Goal: Navigation & Orientation: Find specific page/section

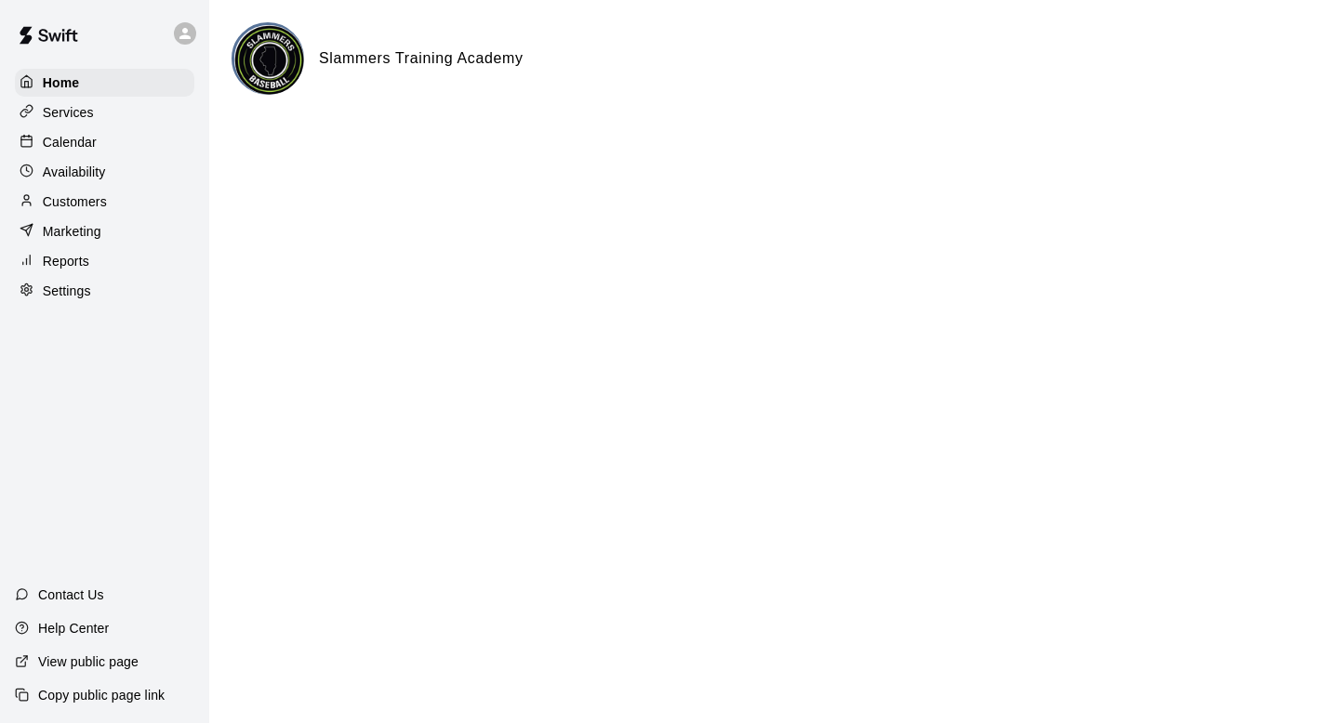
click at [52, 139] on p "Calendar" at bounding box center [70, 142] width 54 height 19
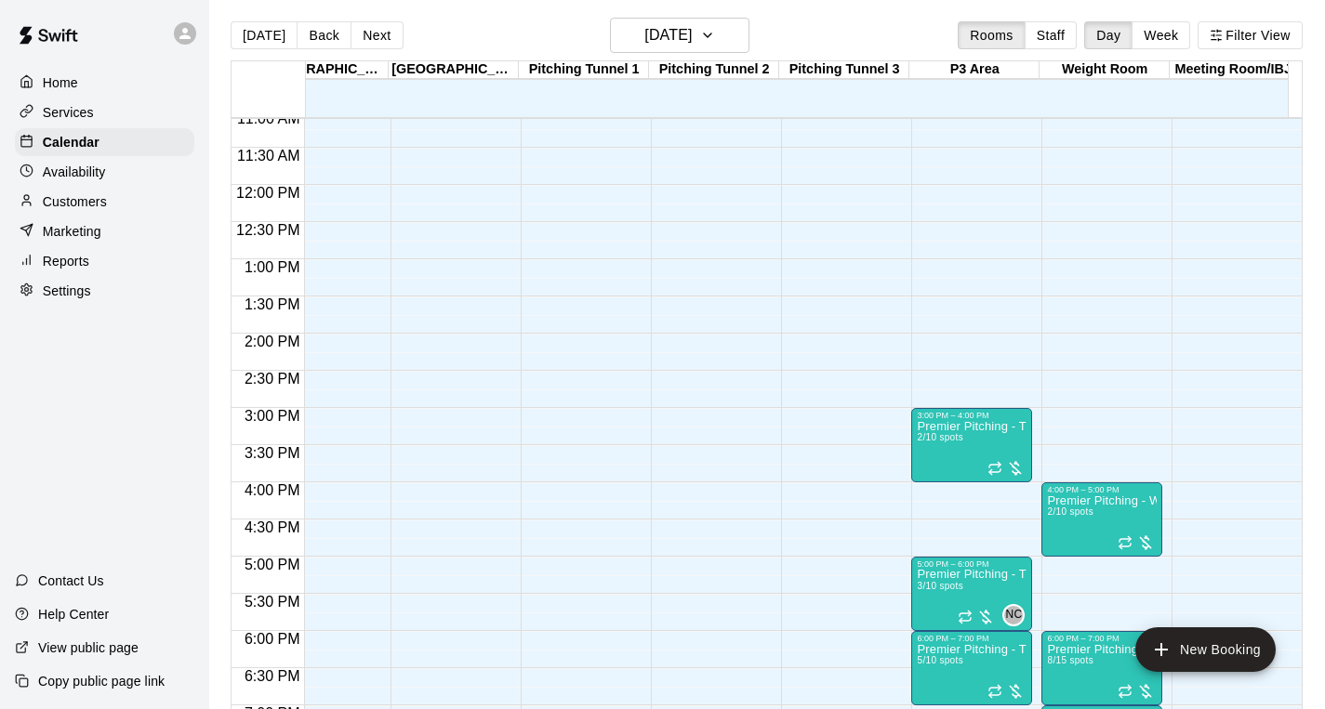
scroll to position [857, 1349]
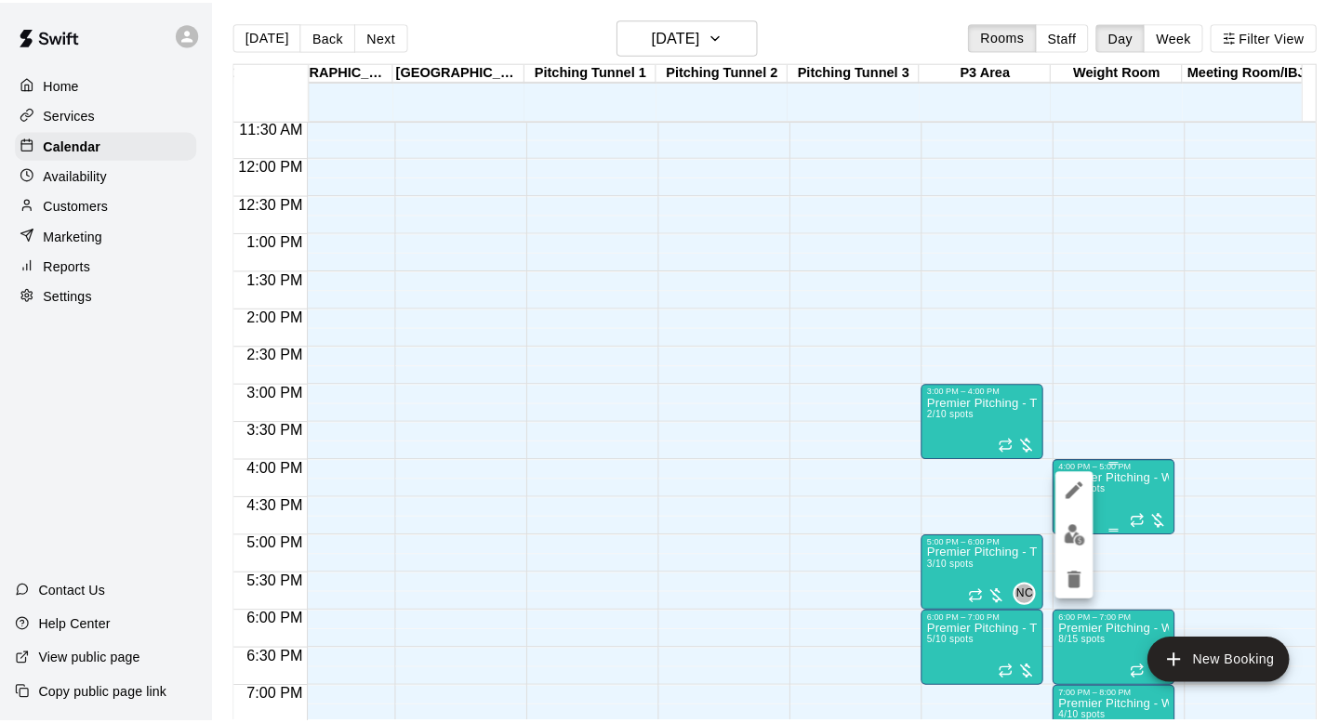
scroll to position [5, 0]
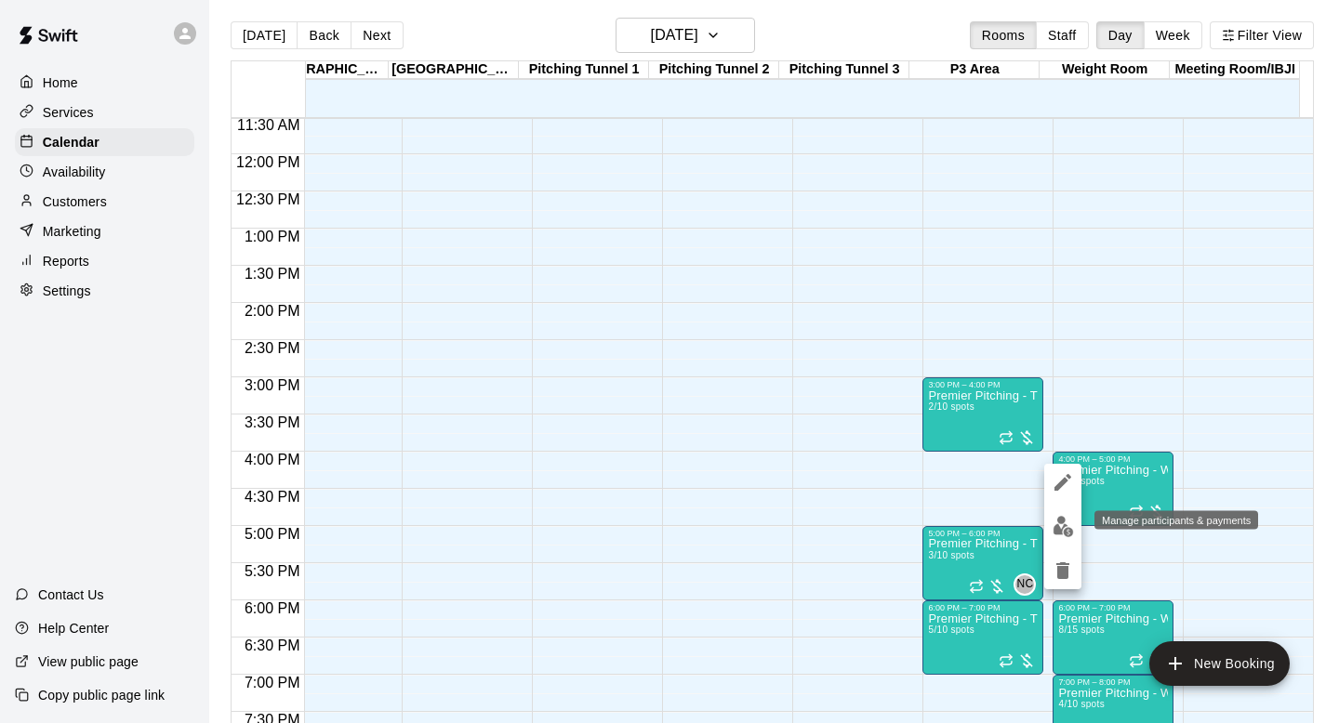
click at [1061, 515] on button "edit" at bounding box center [1062, 526] width 37 height 36
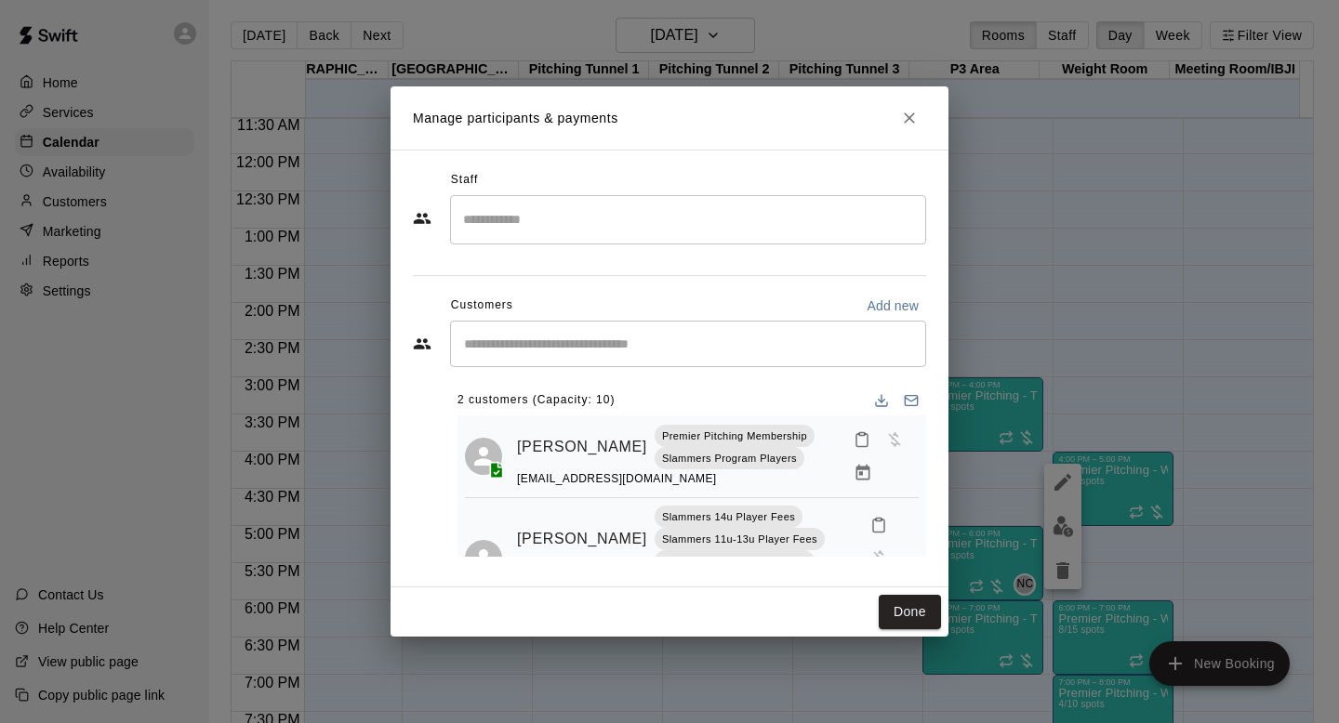
scroll to position [64, 0]
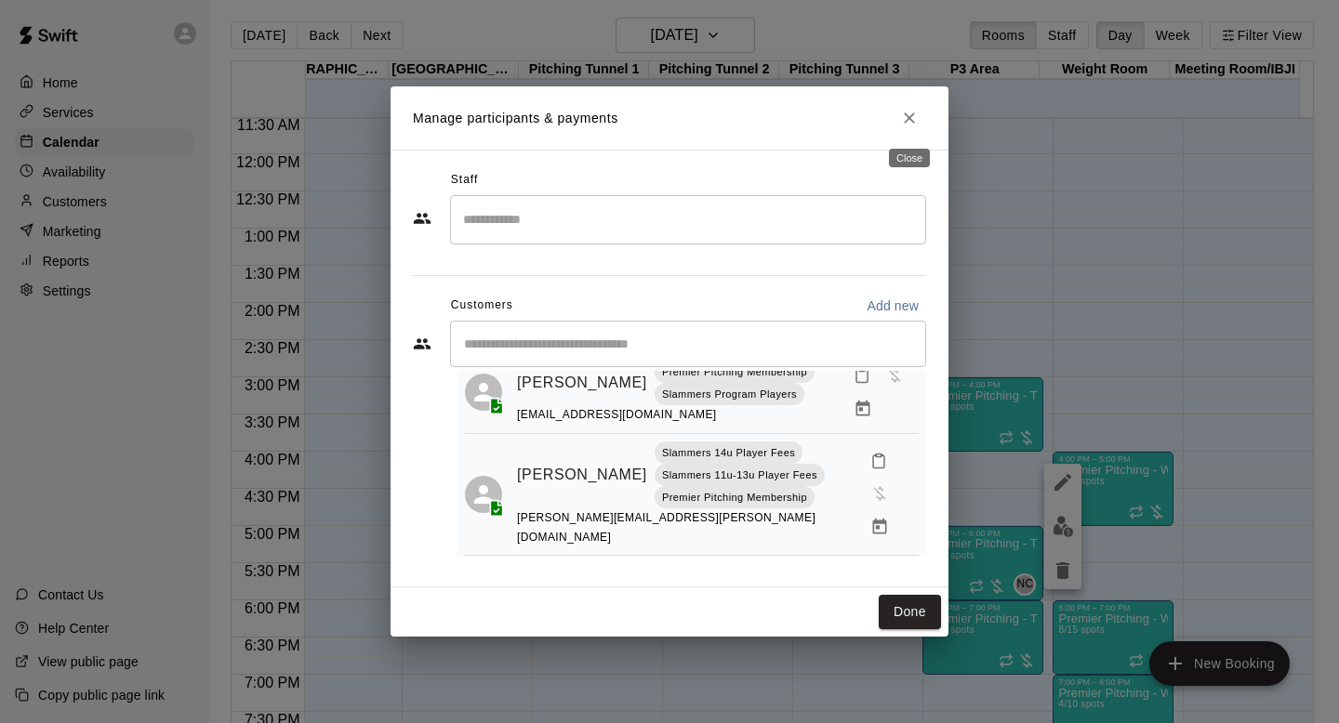
click at [911, 118] on icon "Close" at bounding box center [909, 118] width 19 height 19
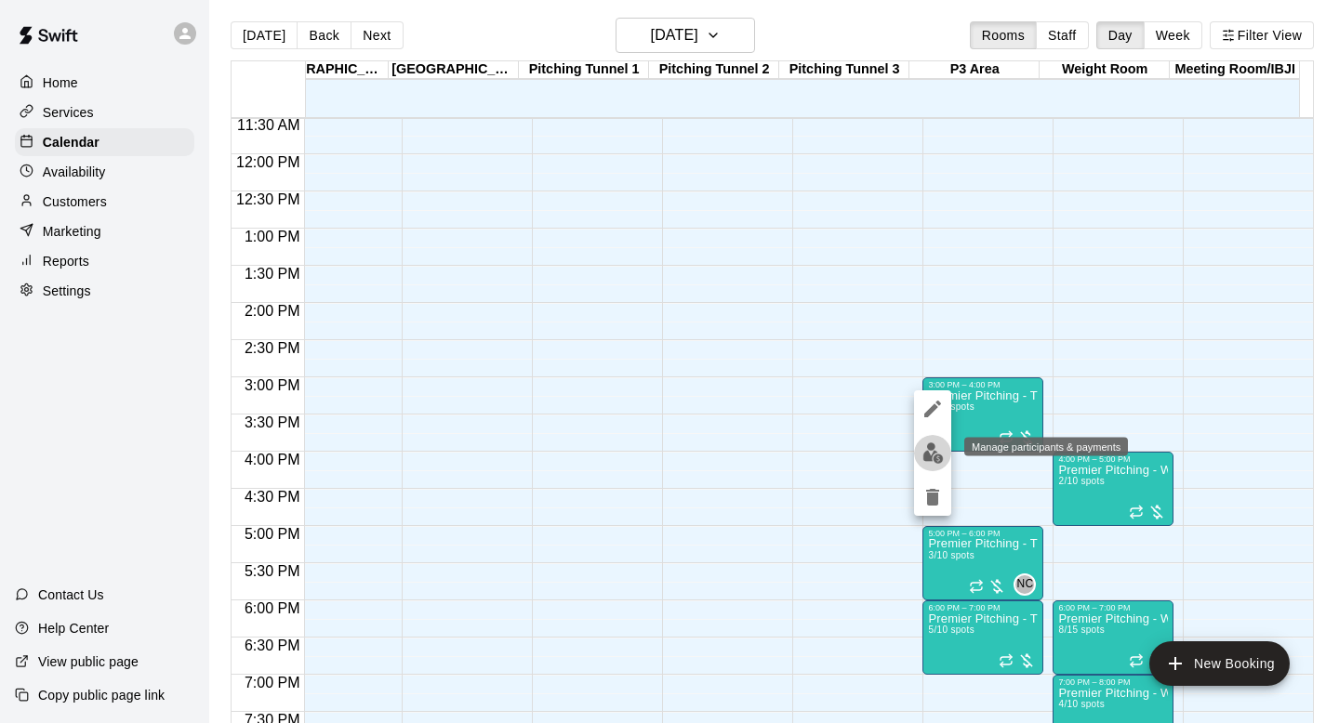
click at [924, 448] on img "edit" at bounding box center [932, 452] width 21 height 21
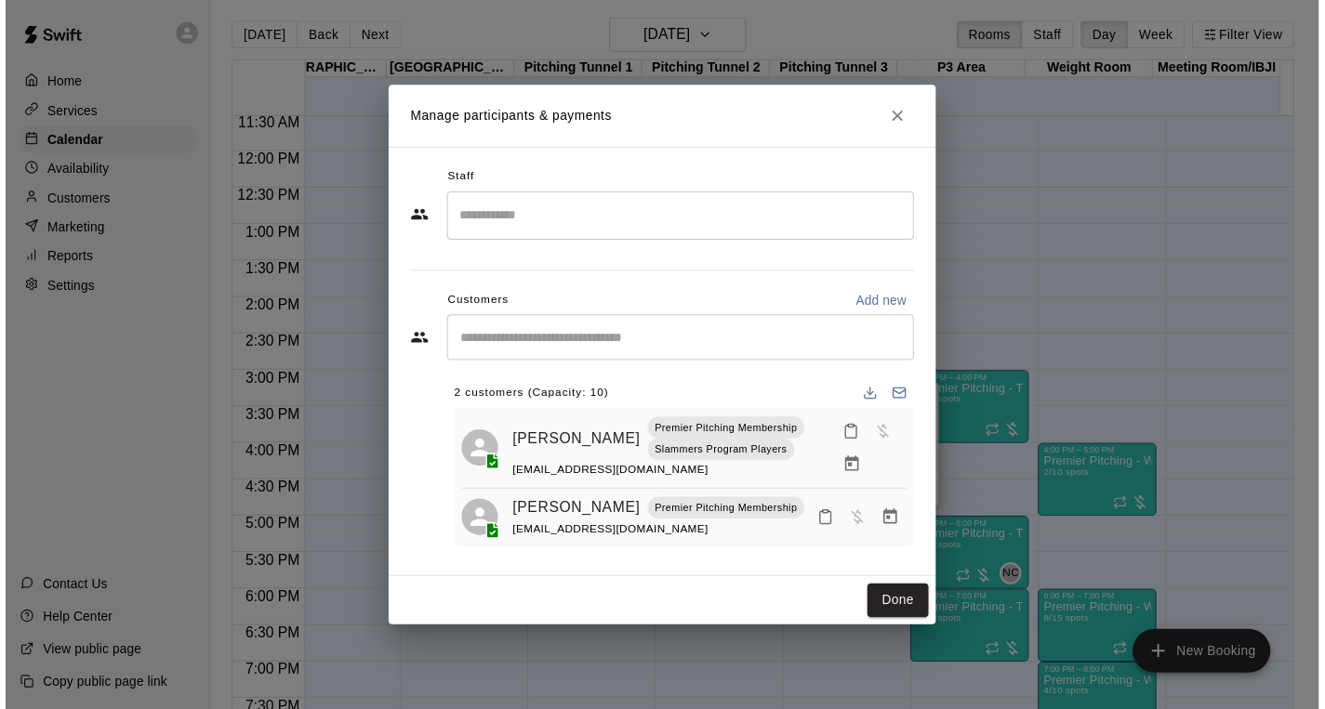
scroll to position [9, 0]
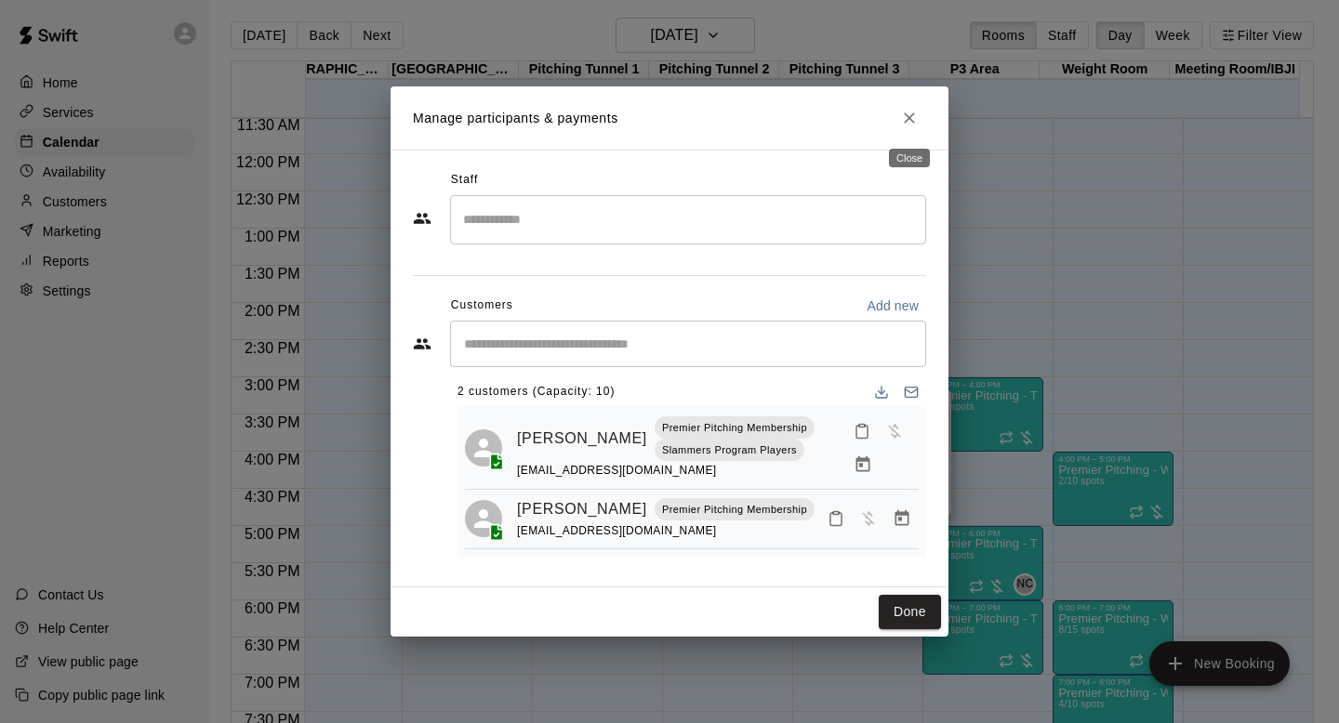
click at [906, 114] on icon "Close" at bounding box center [909, 117] width 11 height 11
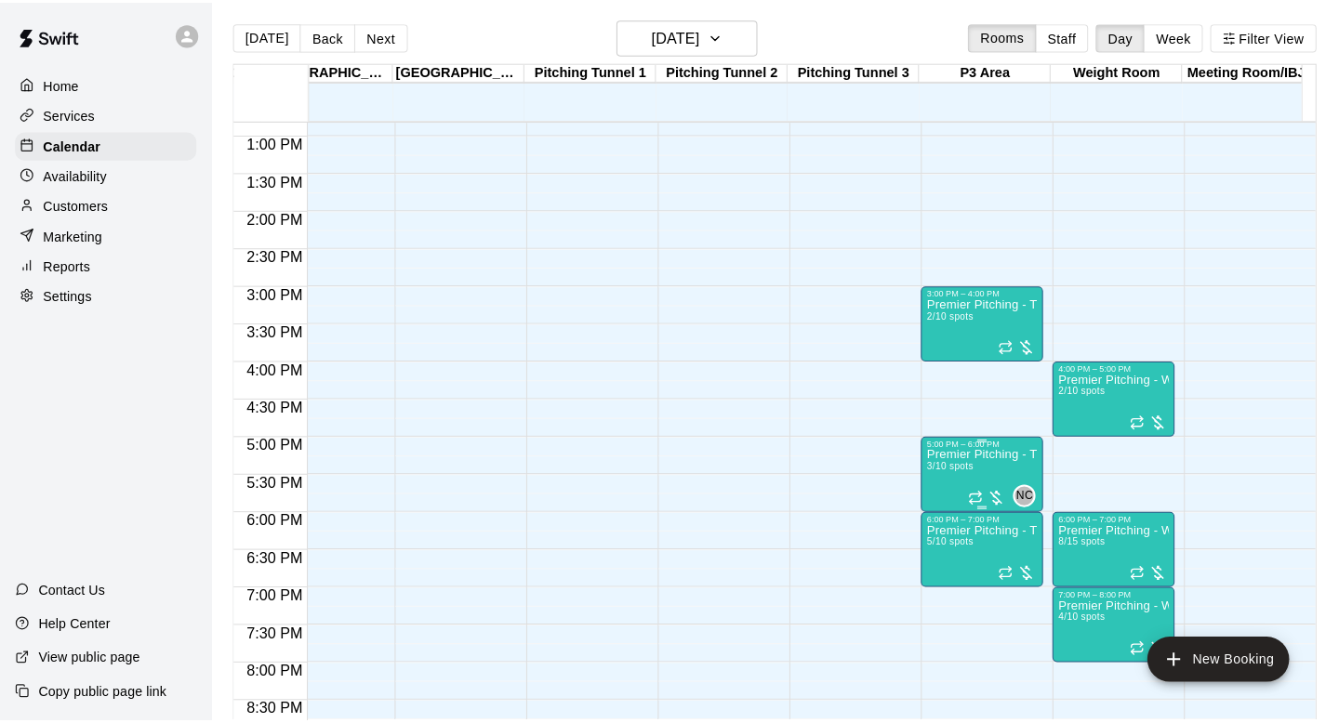
scroll to position [989, 1349]
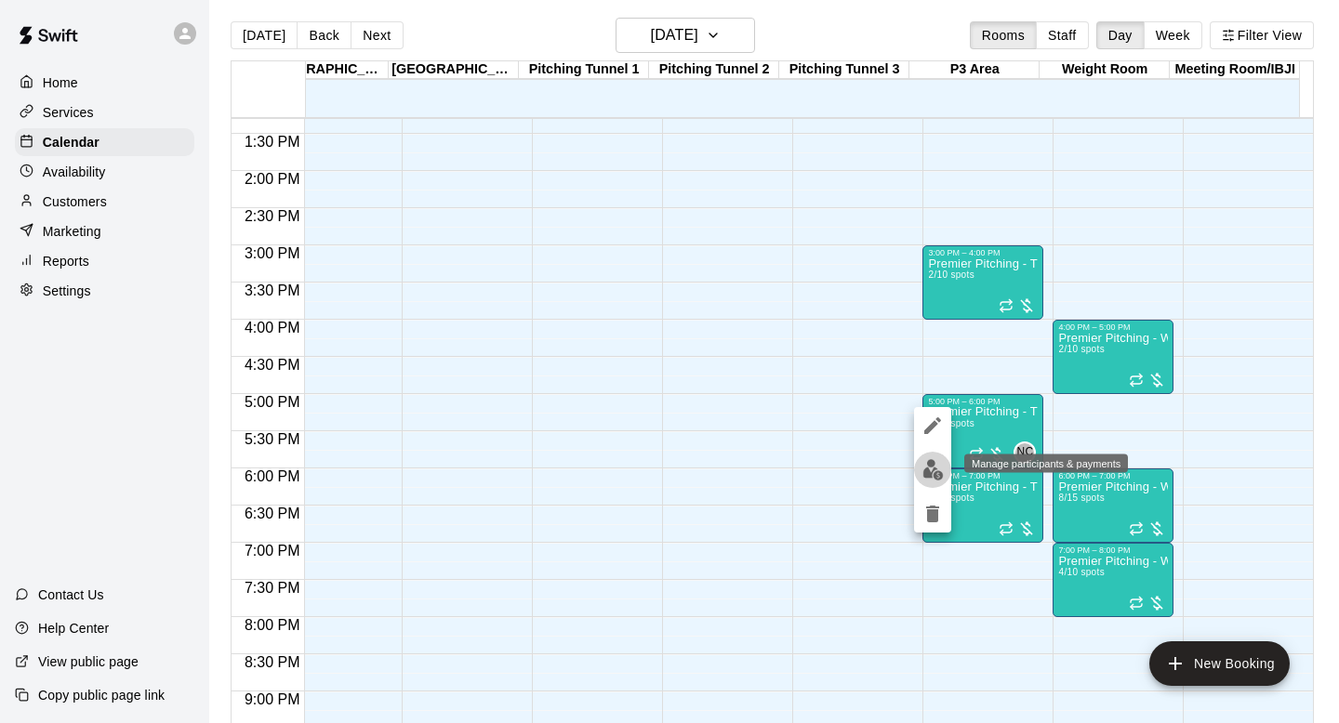
click at [916, 471] on button "edit" at bounding box center [932, 470] width 37 height 36
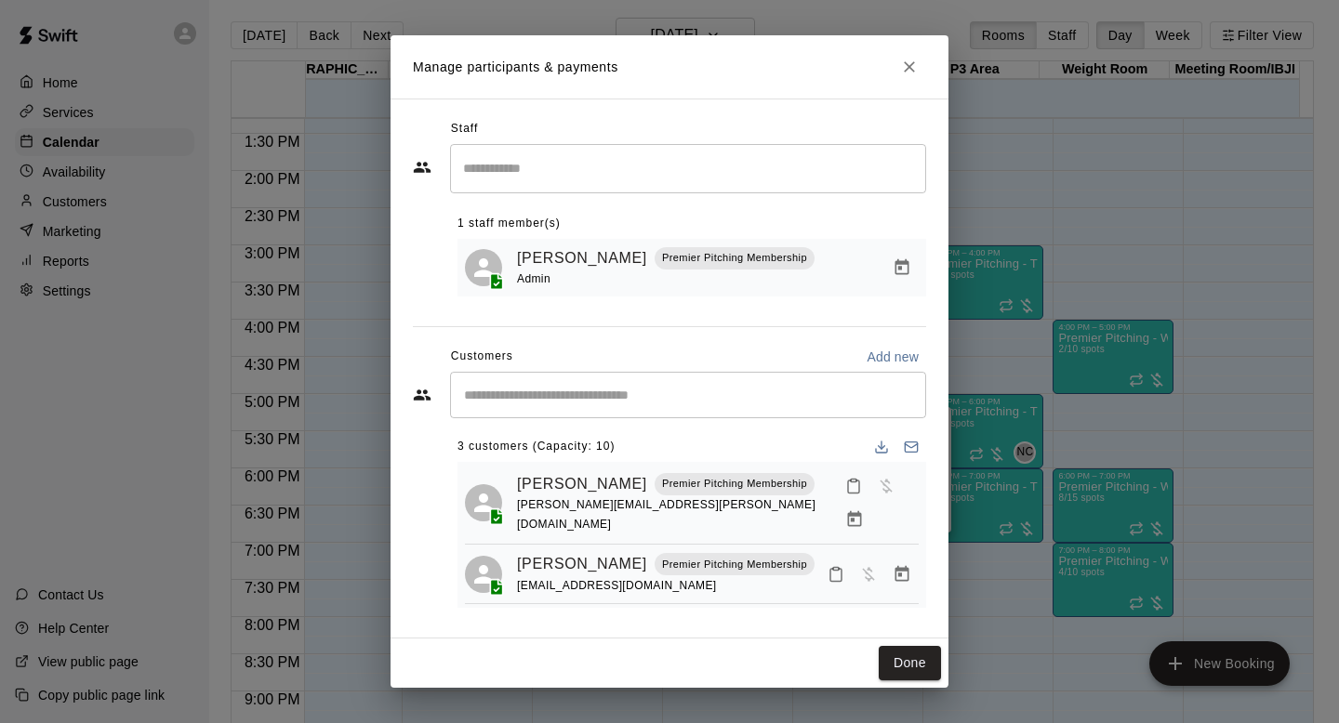
scroll to position [0, 0]
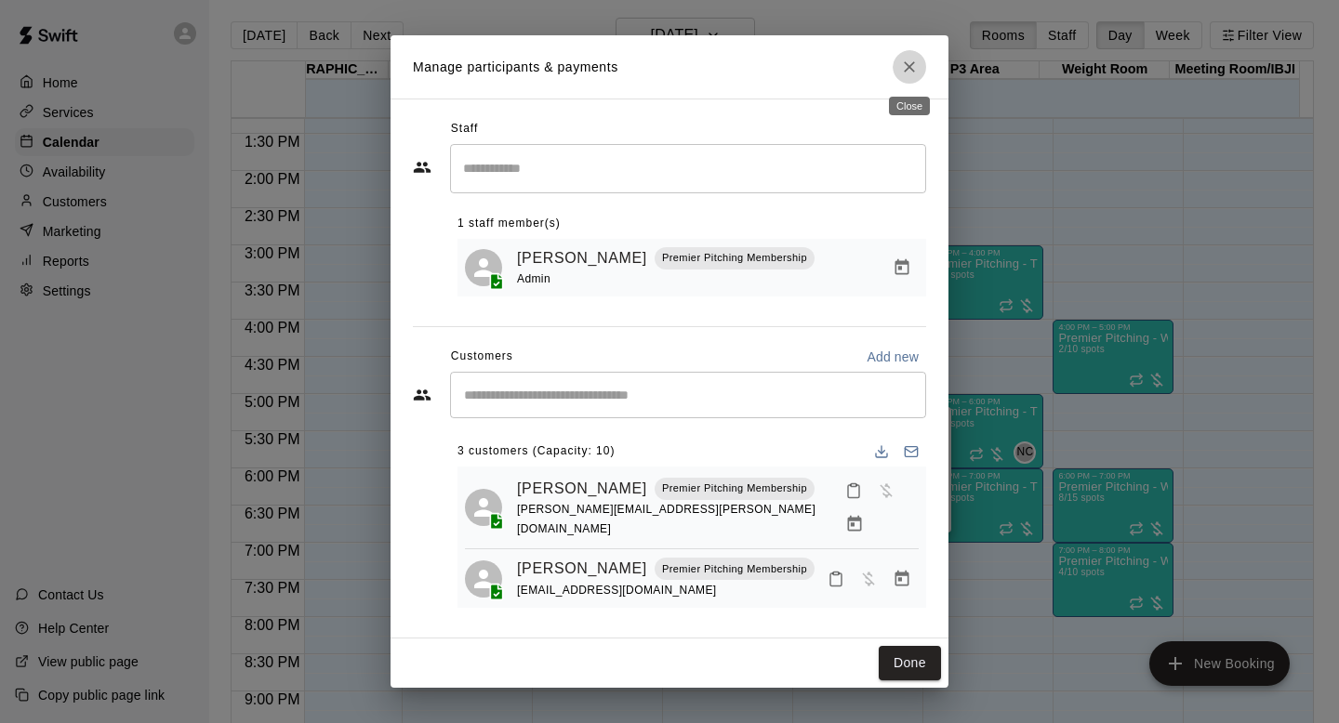
click at [908, 70] on icon "Close" at bounding box center [909, 67] width 19 height 19
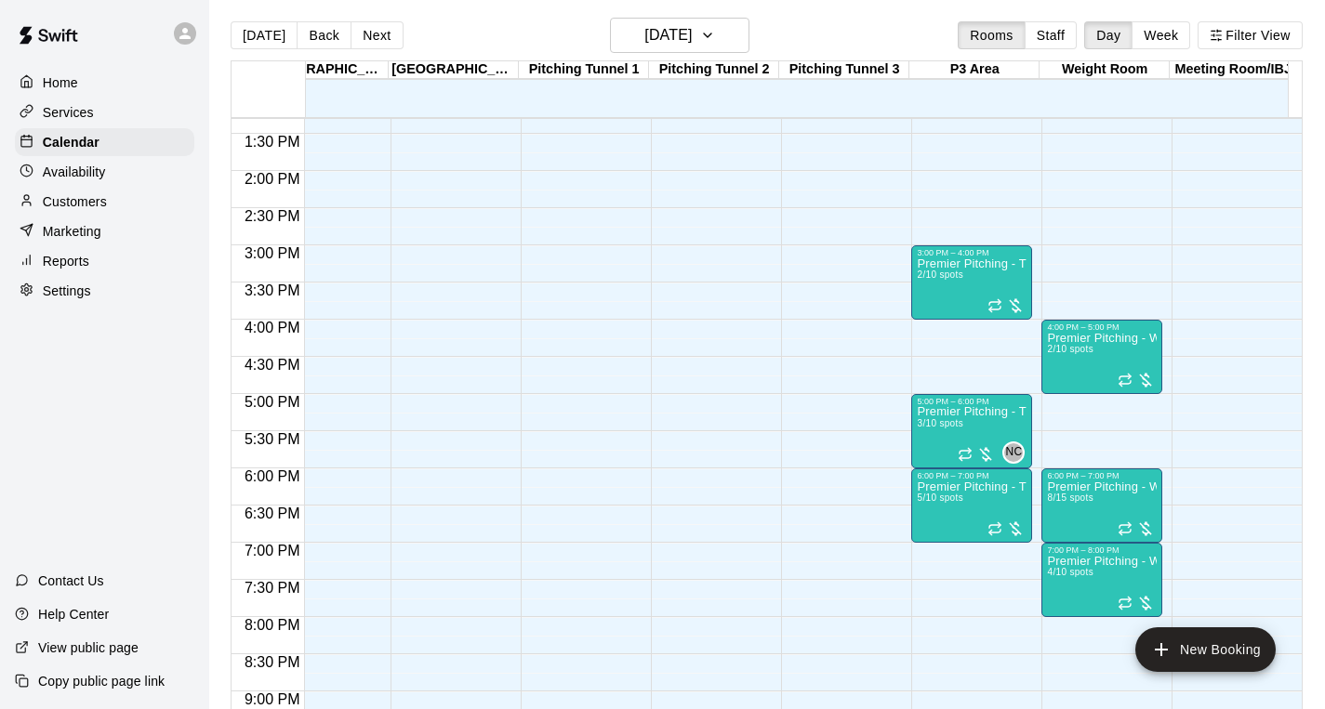
click at [1275, 459] on div "12:00 AM – 8:00 AM Closed 10:00 PM – 11:59 PM Closed" at bounding box center [1231, 22] width 121 height 1785
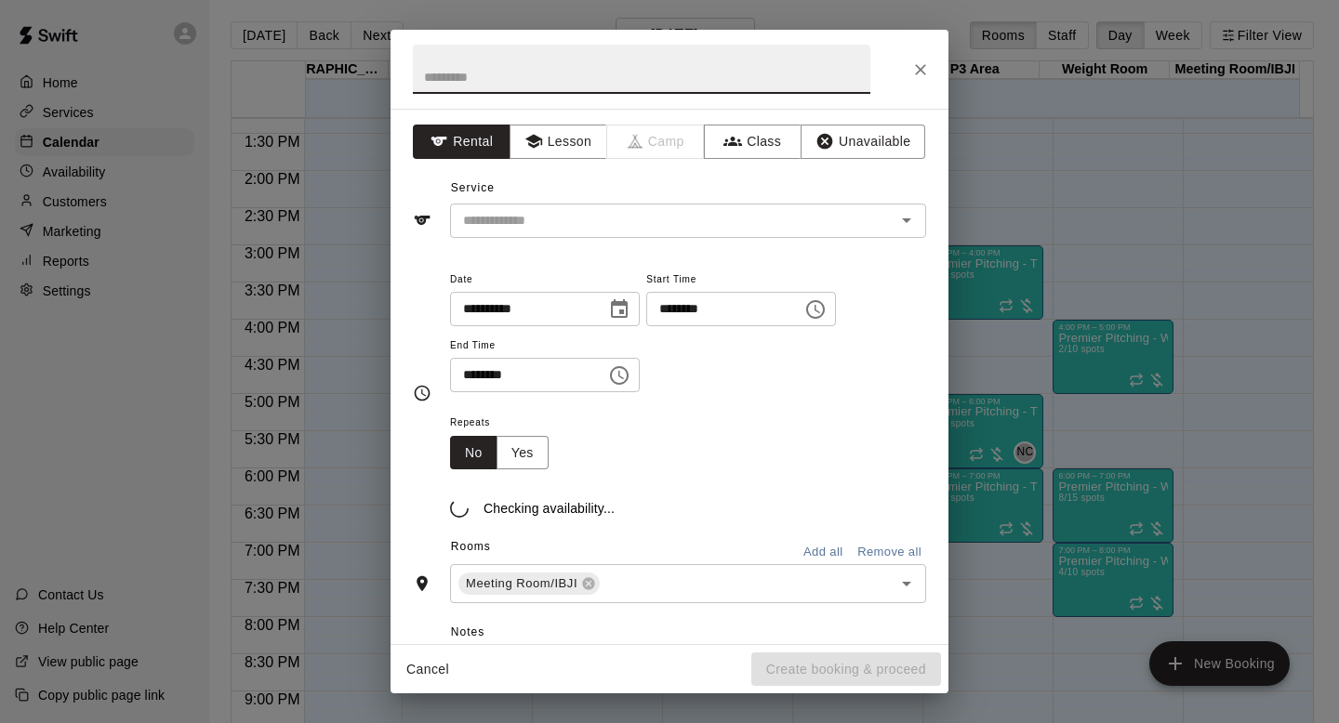
click at [1139, 498] on div "**********" at bounding box center [669, 361] width 1339 height 723
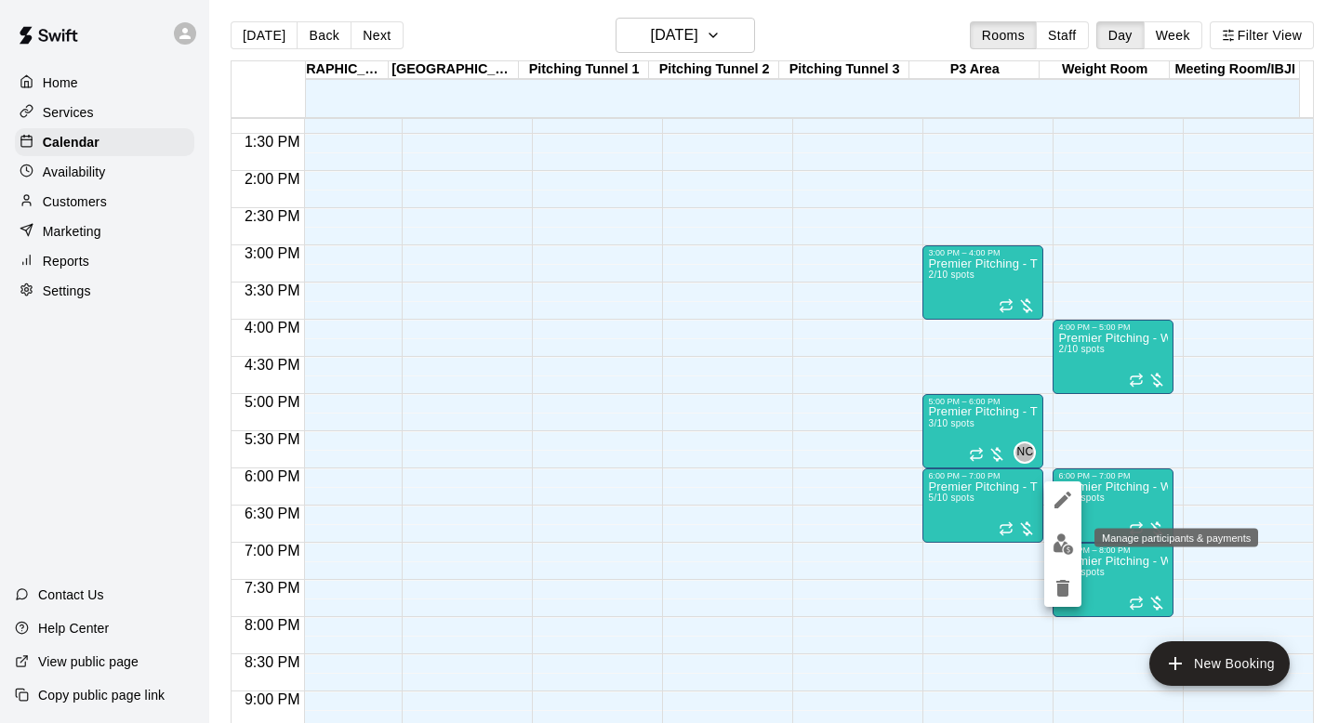
click at [1062, 546] on img "edit" at bounding box center [1062, 544] width 21 height 21
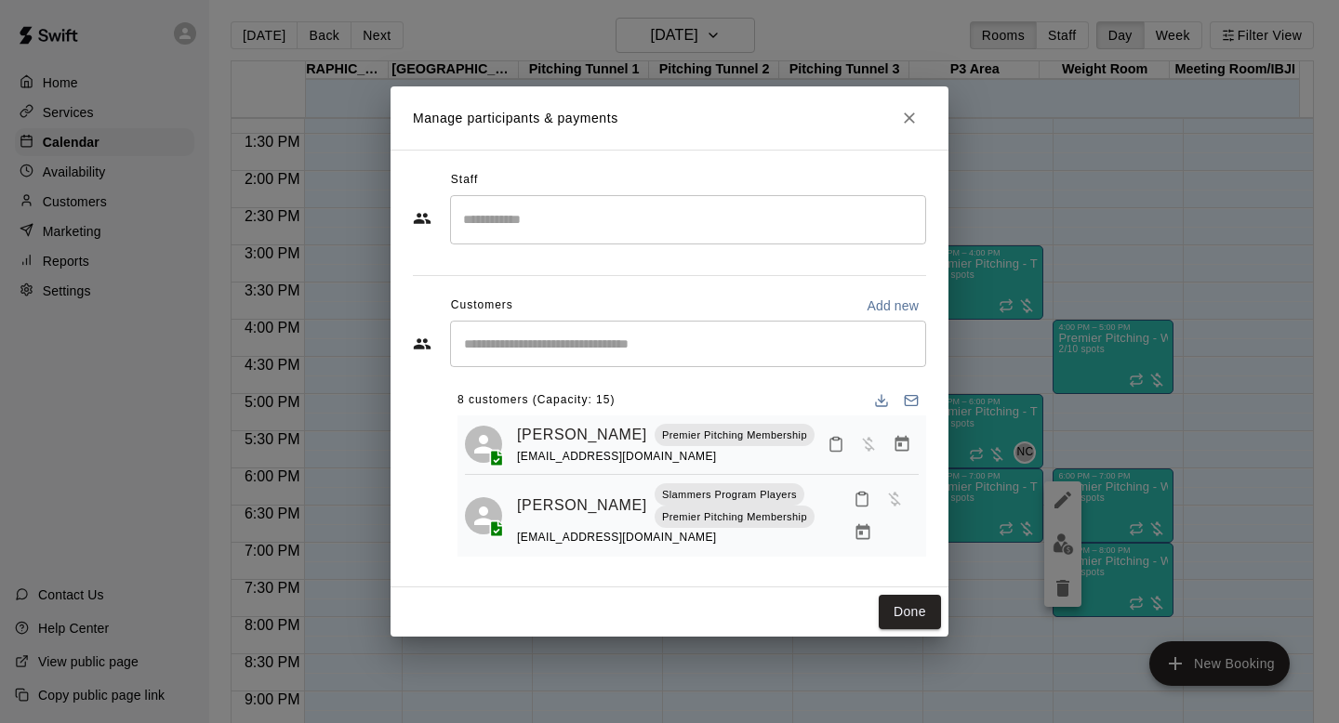
click at [907, 119] on icon "Close" at bounding box center [909, 117] width 11 height 11
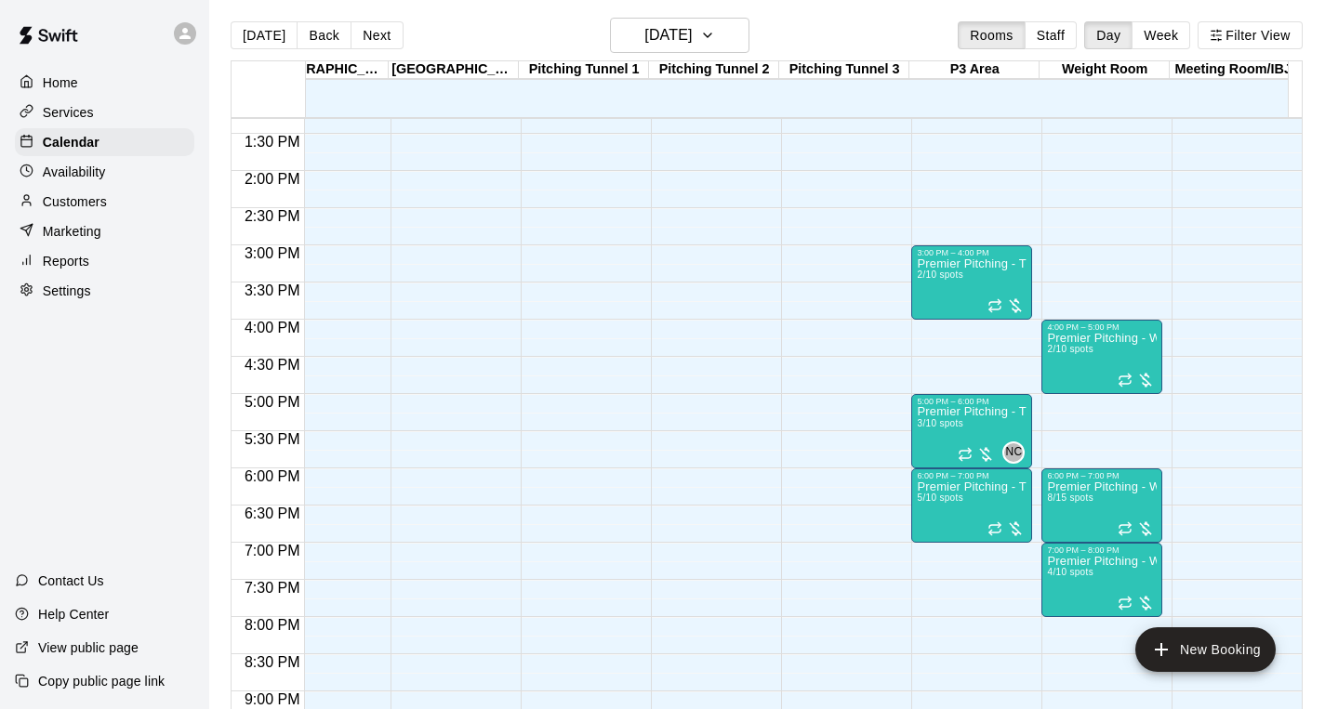
click at [1023, 166] on div "12:00 AM – 8:00 AM Closed 3:00 PM – 4:00 PM Premier Pitching - Throwing Group 2…" at bounding box center [971, 22] width 121 height 1785
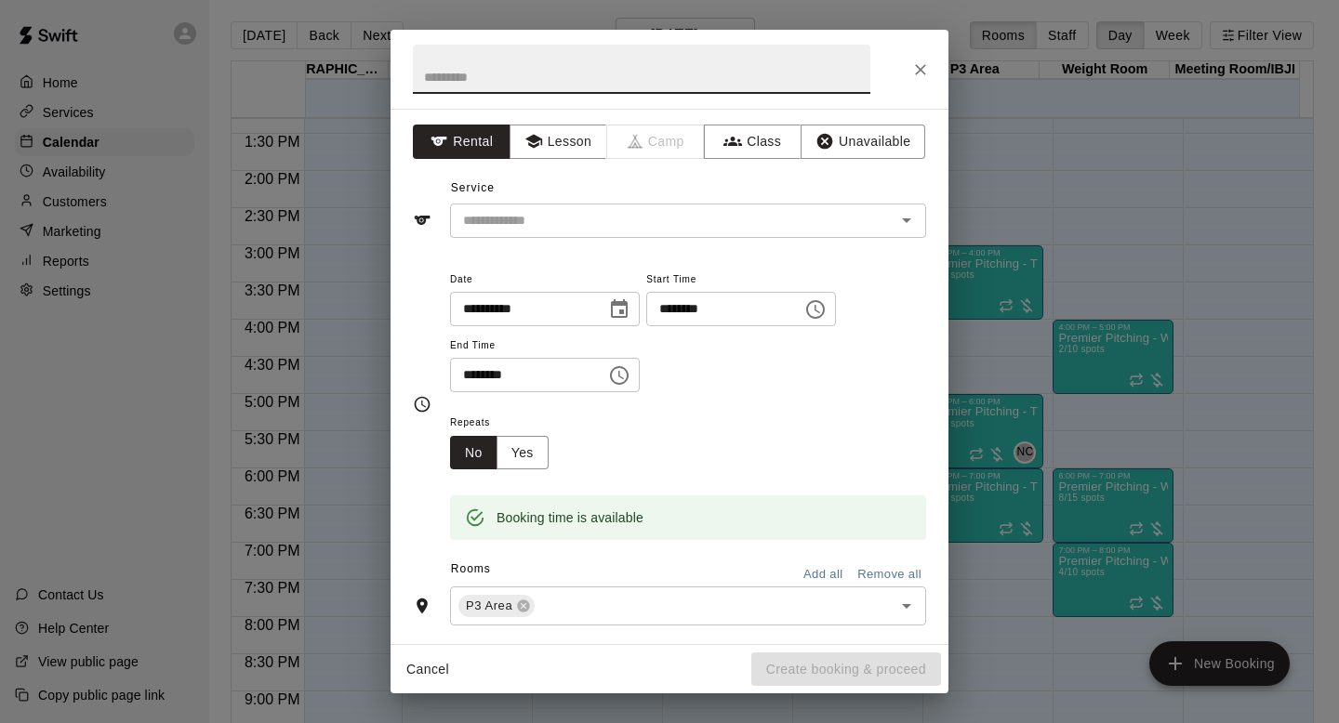
click at [936, 80] on div at bounding box center [669, 69] width 558 height 79
click at [928, 75] on icon "Close" at bounding box center [920, 69] width 19 height 19
